Goal: Information Seeking & Learning: Learn about a topic

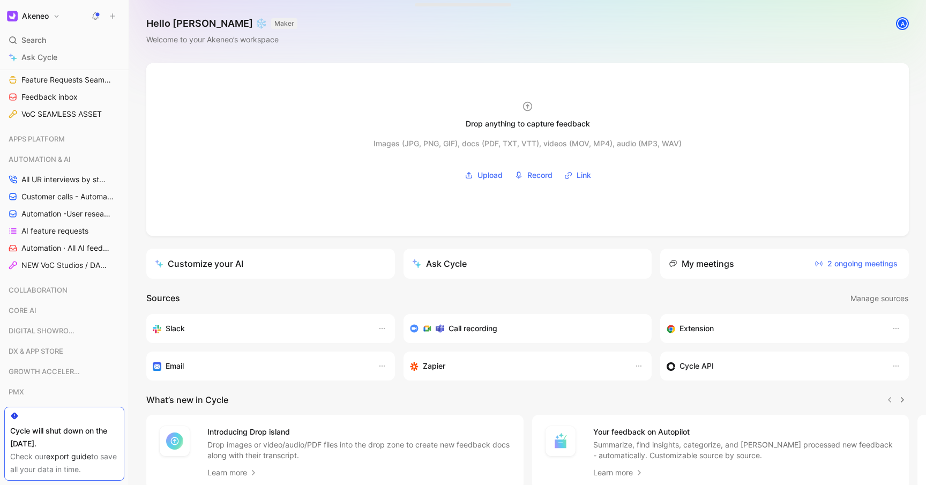
scroll to position [457, 0]
click at [39, 211] on span "Automation -User research per project" at bounding box center [65, 212] width 88 height 11
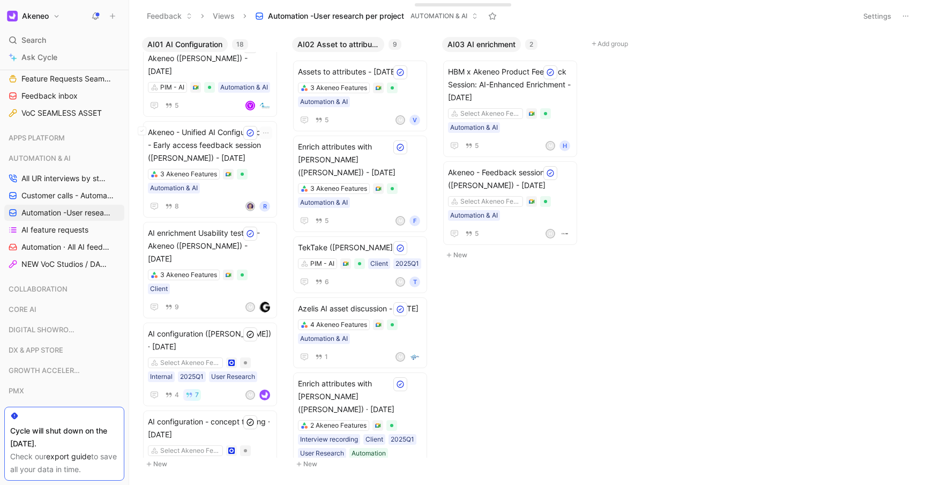
scroll to position [1064, 0]
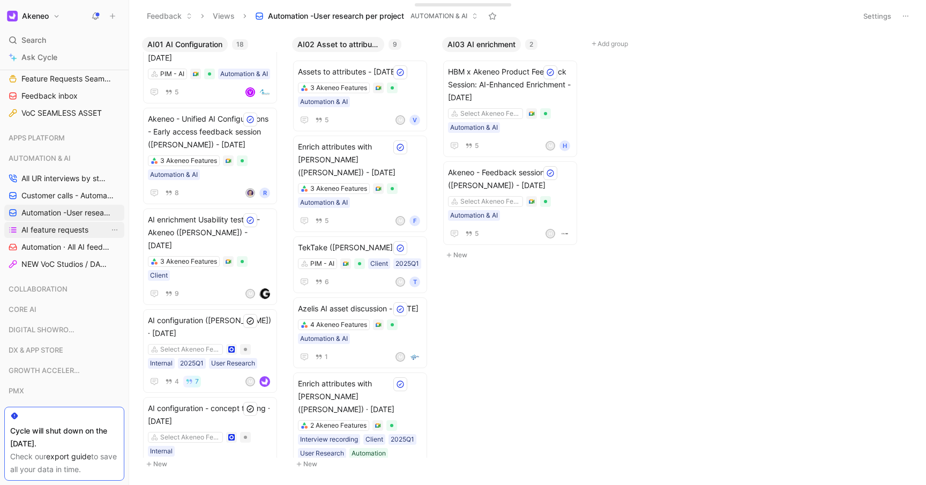
click at [50, 231] on span "AI feature requests" at bounding box center [54, 230] width 67 height 11
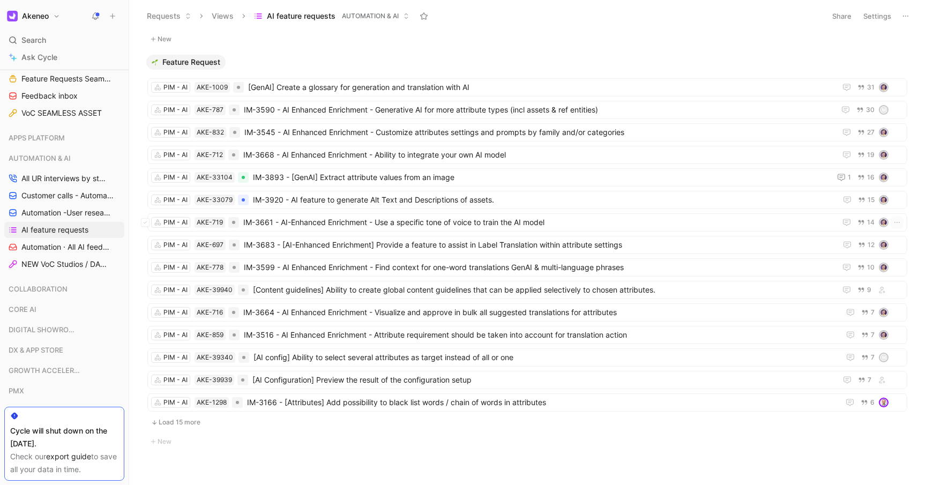
scroll to position [433, 0]
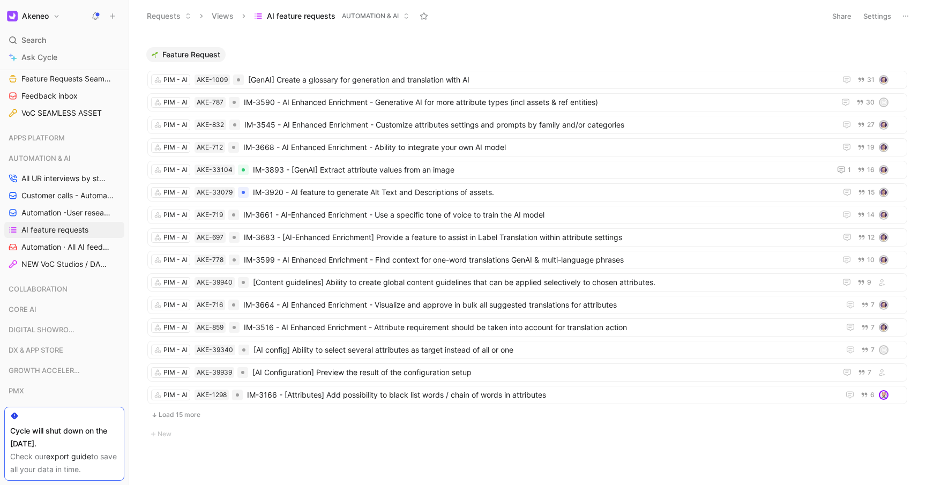
click at [165, 413] on button "Load 15 more" at bounding box center [527, 415] width 760 height 13
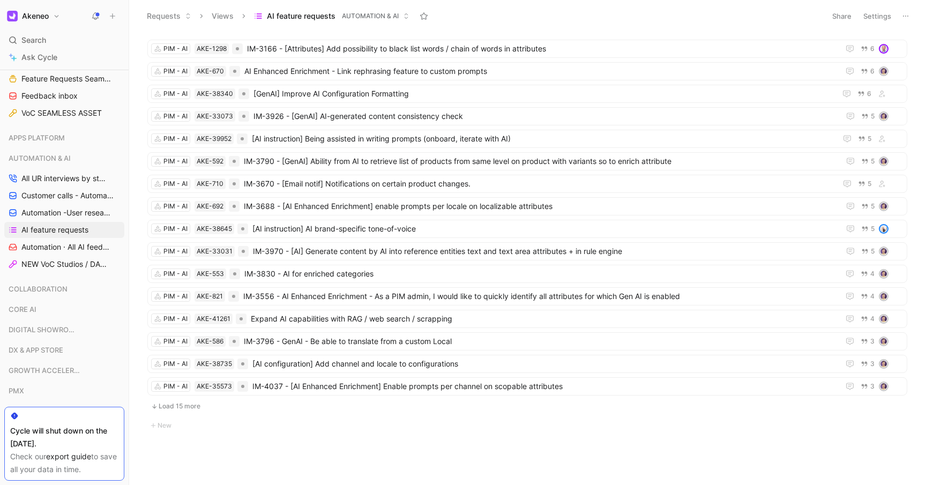
scroll to position [781, 0]
click at [179, 404] on button "Load 15 more" at bounding box center [527, 404] width 760 height 13
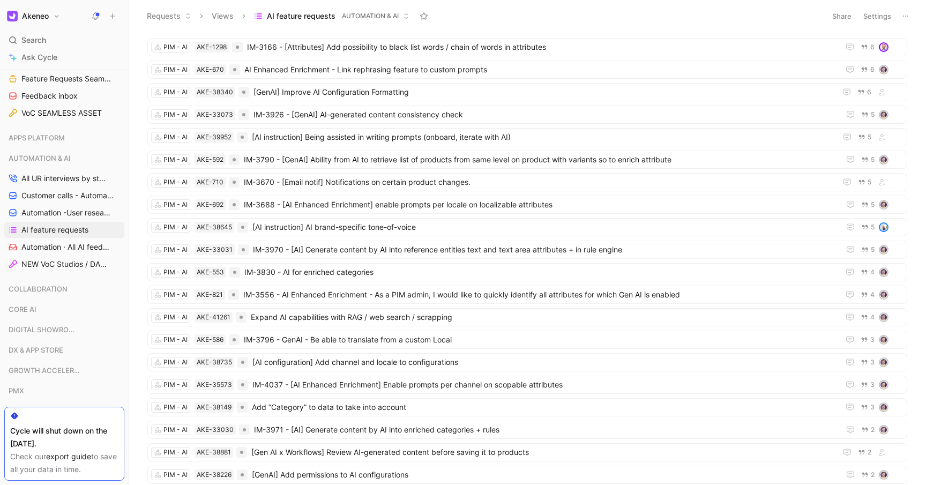
scroll to position [1096, 0]
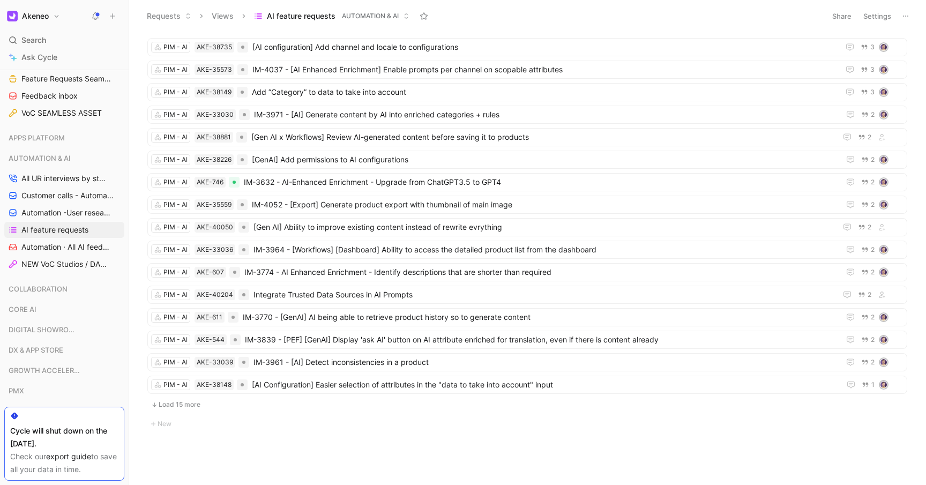
click at [177, 403] on button "Load 15 more" at bounding box center [527, 404] width 760 height 13
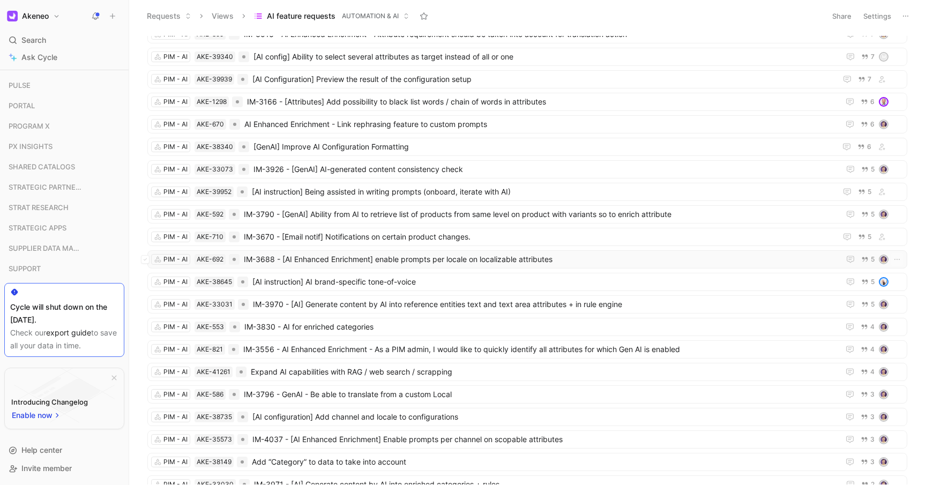
scroll to position [785, 0]
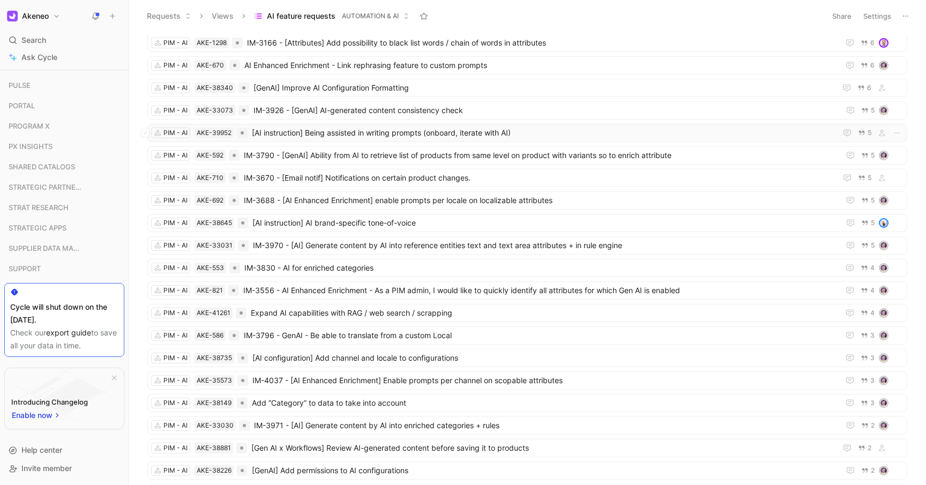
click at [308, 136] on span "[AI instruction] Being assisted in writing prompts (onboard, iterate with AI)" at bounding box center [544, 133] width 585 height 13
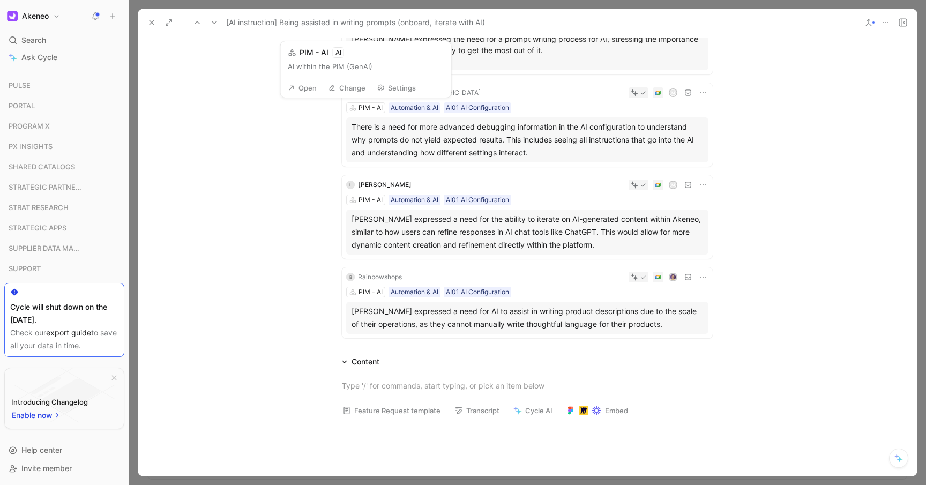
scroll to position [240, 0]
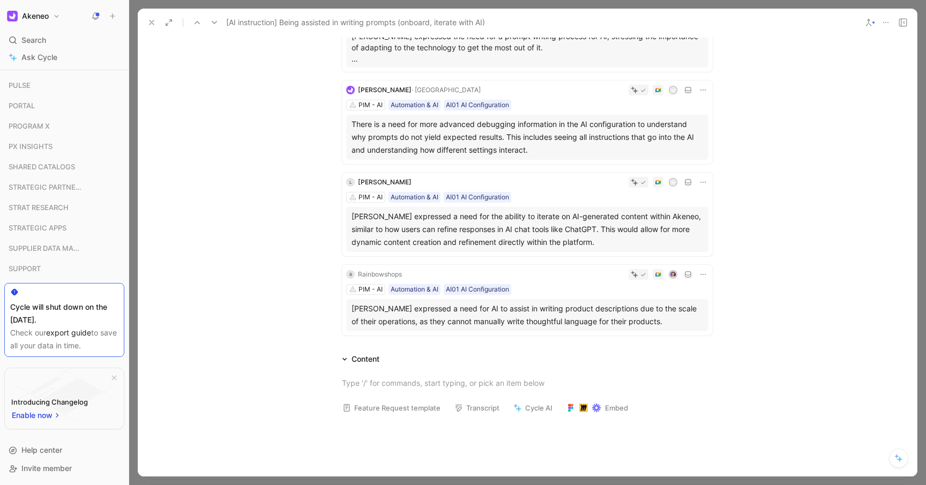
click at [348, 217] on div "[PERSON_NAME] expressed a need for the ability to iterate on AI-generated conte…" at bounding box center [527, 229] width 362 height 45
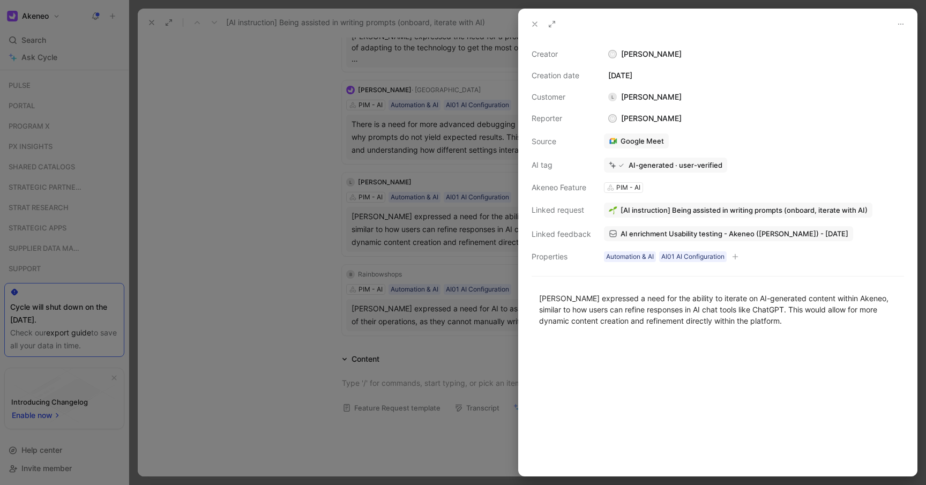
click at [271, 197] on div at bounding box center [463, 242] width 926 height 485
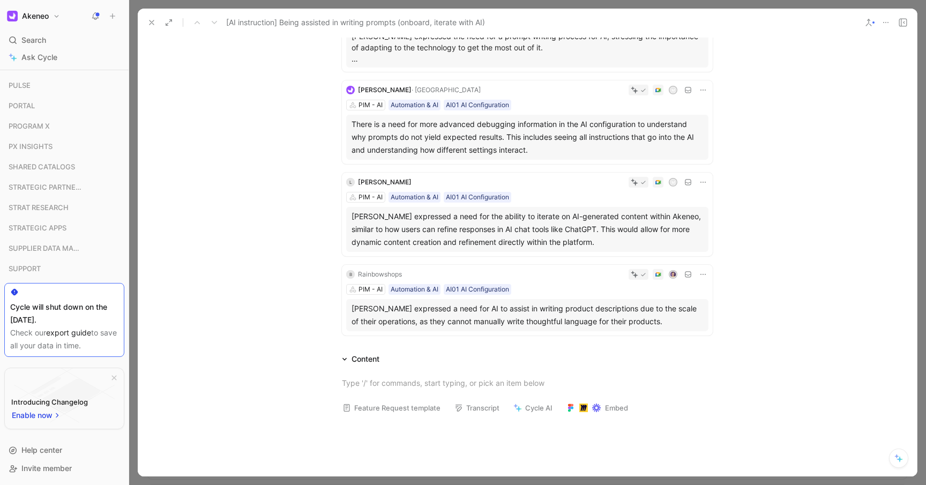
click at [385, 179] on span "[PERSON_NAME]" at bounding box center [385, 182] width 54 height 8
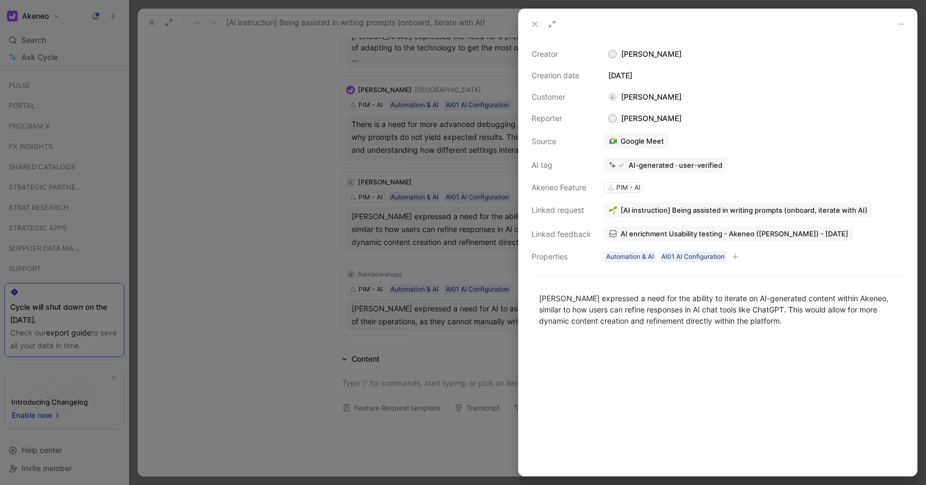
click at [637, 98] on div "L [PERSON_NAME]" at bounding box center [645, 97] width 82 height 13
click at [609, 97] on div "L" at bounding box center [613, 97] width 9 height 9
click at [297, 177] on div at bounding box center [463, 242] width 926 height 485
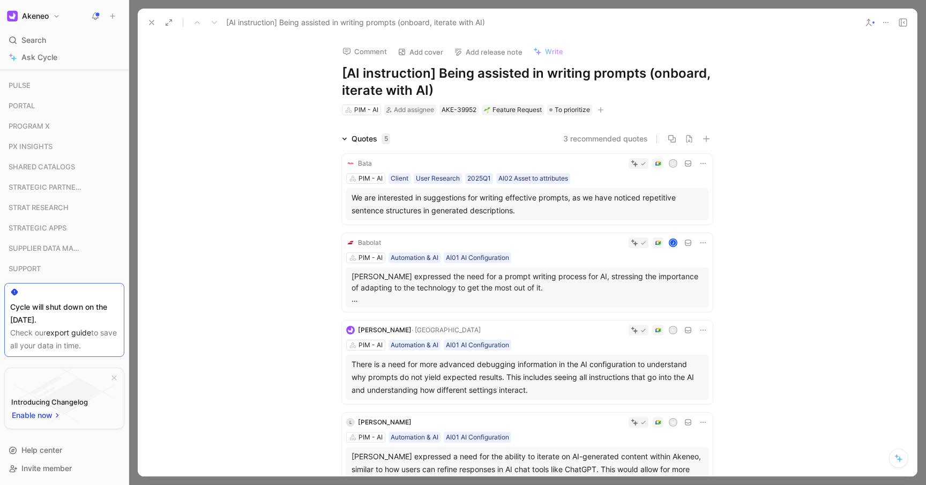
click at [151, 24] on icon at bounding box center [151, 22] width 9 height 9
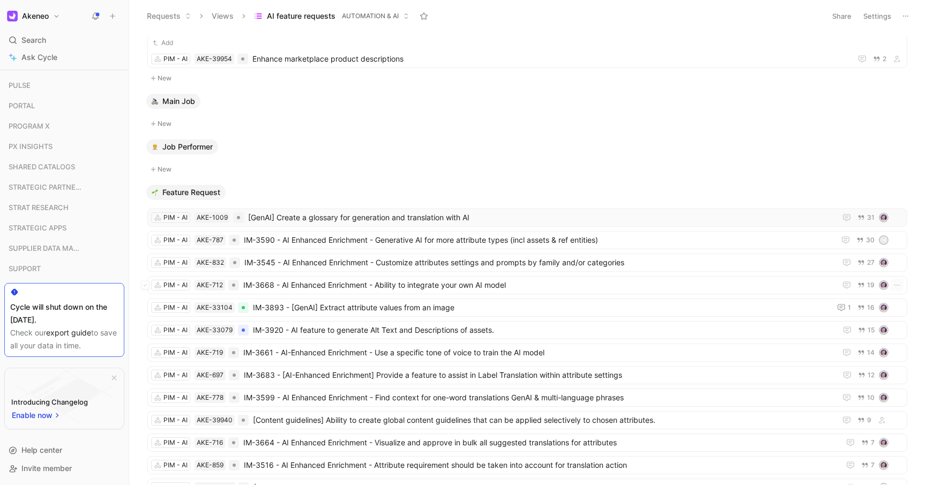
scroll to position [299, 0]
